Goal: Task Accomplishment & Management: Use online tool/utility

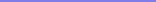
scroll to position [95, 0]
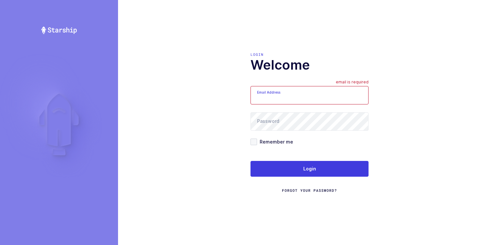
type input "Moshe@valstardental.com"
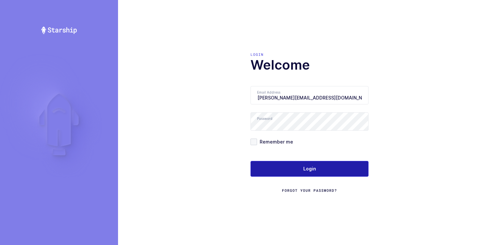
click at [162, 2] on button "Login" at bounding box center [309, 169] width 118 height 16
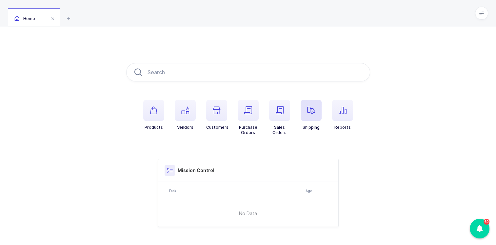
click at [309, 110] on icon "button" at bounding box center [311, 110] width 8 height 8
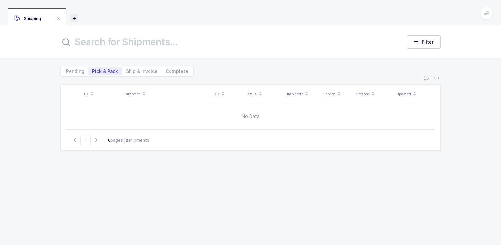
click at [75, 18] on icon at bounding box center [74, 18] width 8 height 8
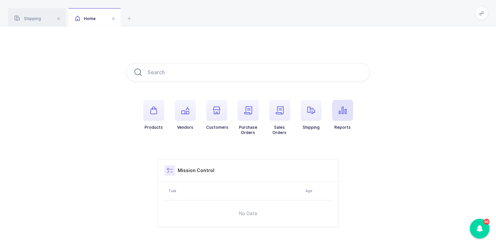
click at [346, 107] on span "button" at bounding box center [342, 110] width 21 height 21
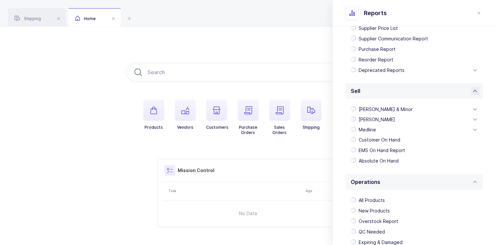
scroll to position [98, 0]
click at [403, 138] on div "Customer On Hand" at bounding box center [414, 139] width 132 height 10
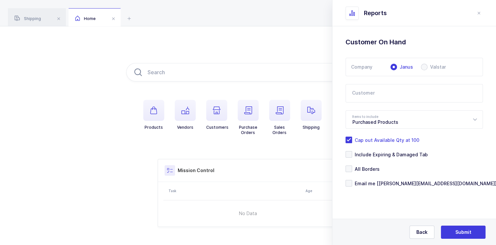
scroll to position [0, 0]
click at [424, 66] on span at bounding box center [424, 67] width 7 height 7
click at [424, 66] on input "Valstar" at bounding box center [424, 67] width 7 height 7
radio input "true"
radio input "false"
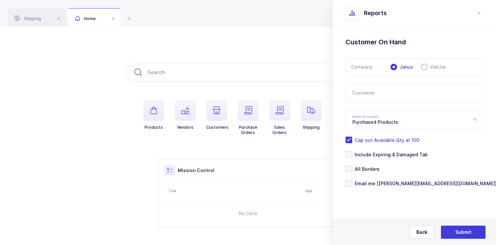
radio input "true"
click at [474, 119] on icon at bounding box center [475, 119] width 8 height 18
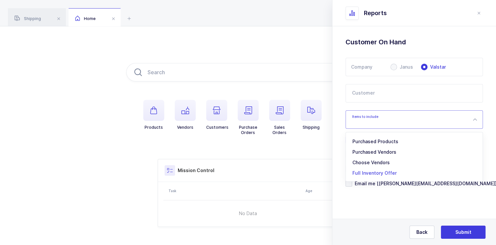
click at [371, 172] on span "Full Inventory Offer" at bounding box center [374, 173] width 44 height 6
type input "Full Inventory Offer"
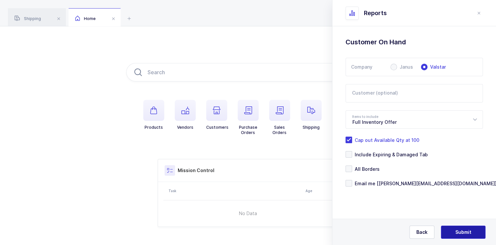
click at [447, 230] on button "Submit" at bounding box center [463, 231] width 45 height 13
